Goal: Transaction & Acquisition: Purchase product/service

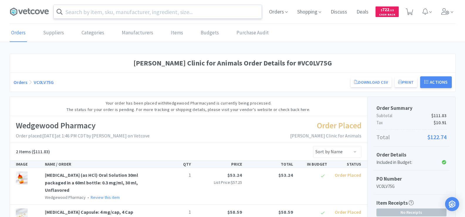
click at [86, 14] on input "text" at bounding box center [158, 11] width 208 height 13
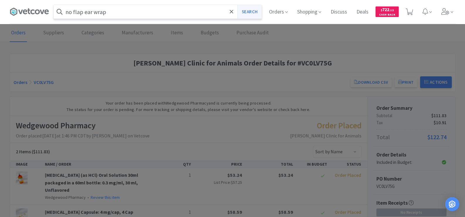
type input "no flap ear wrap"
click at [247, 10] on button "Search" at bounding box center [249, 11] width 24 height 13
